Goal: Information Seeking & Learning: Learn about a topic

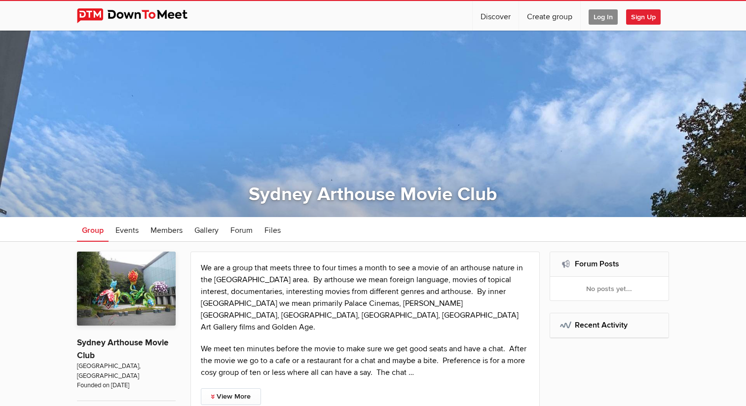
scroll to position [185, 0]
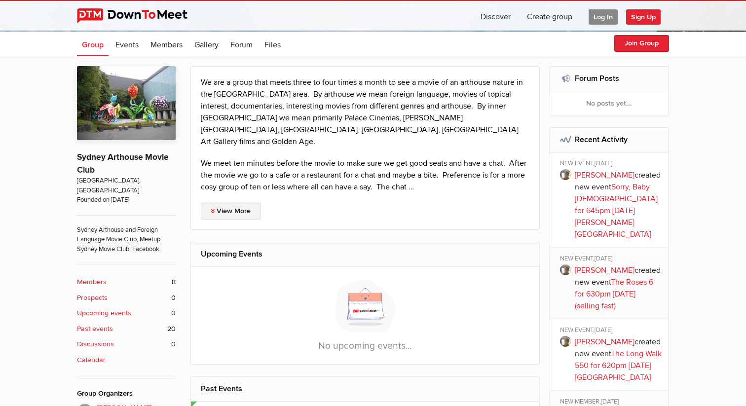
click at [244, 203] on link "View More" at bounding box center [231, 211] width 60 height 17
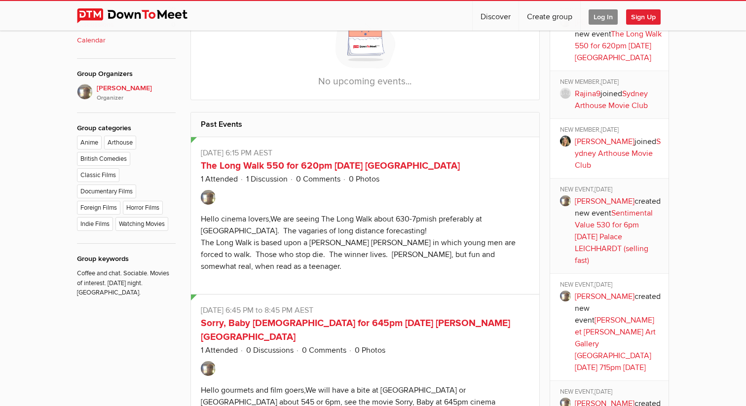
scroll to position [507, 0]
